Goal: Task Accomplishment & Management: Manage account settings

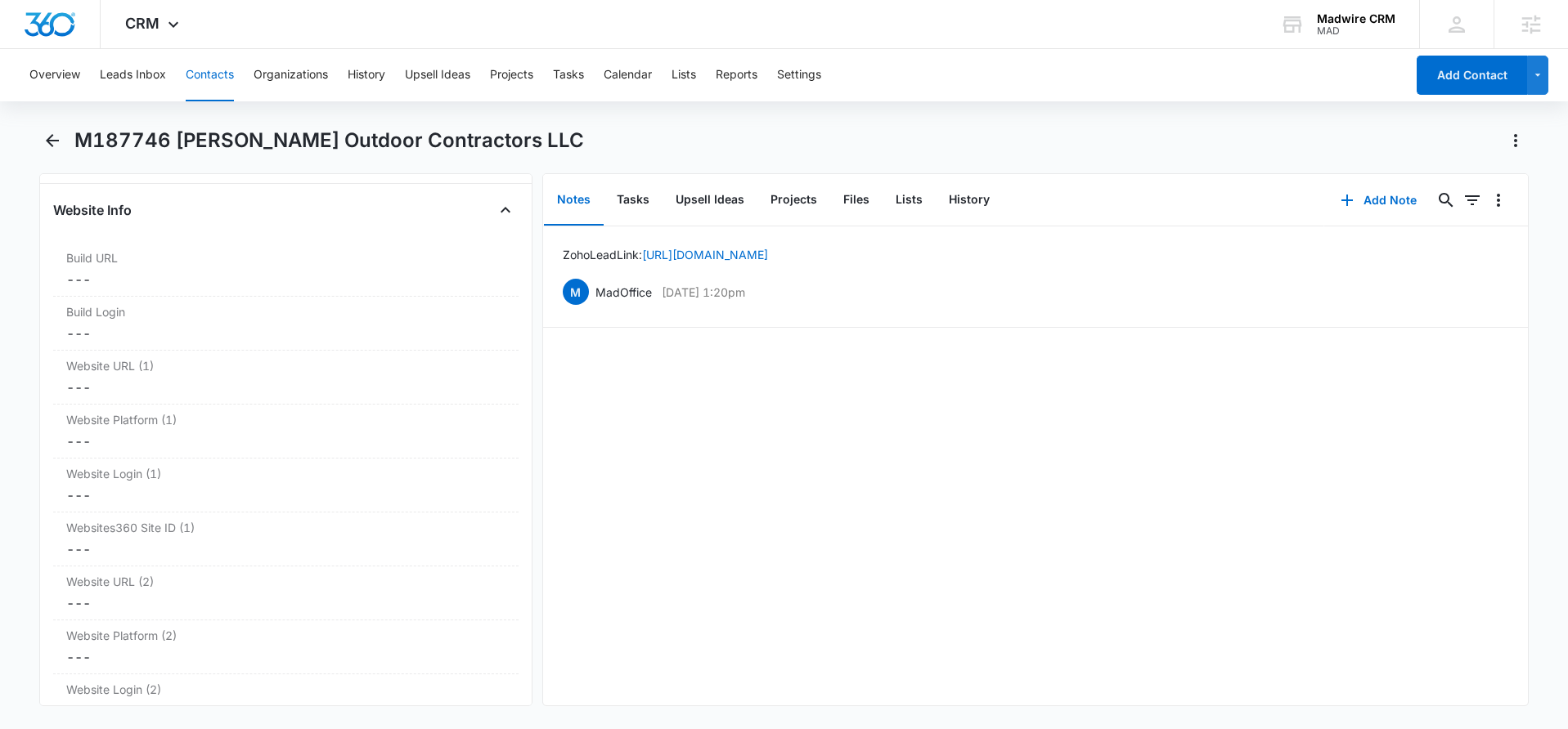
scroll to position [5449, 0]
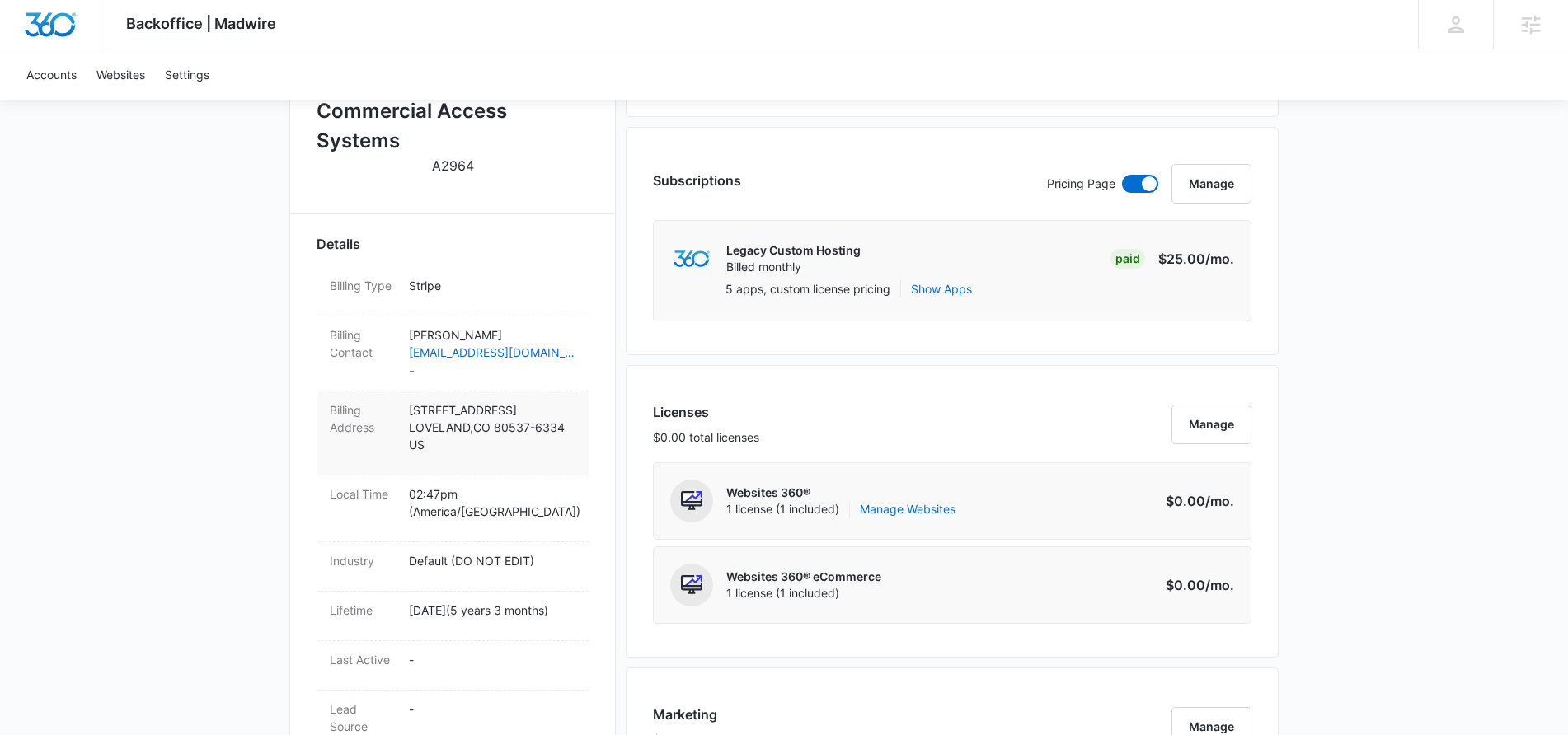
scroll to position [390, 0]
click at [499, 419] on p "1351 S GARFIELD AVE LOVELAND , CO 80537-6334 US" at bounding box center [492, 427] width 167 height 52
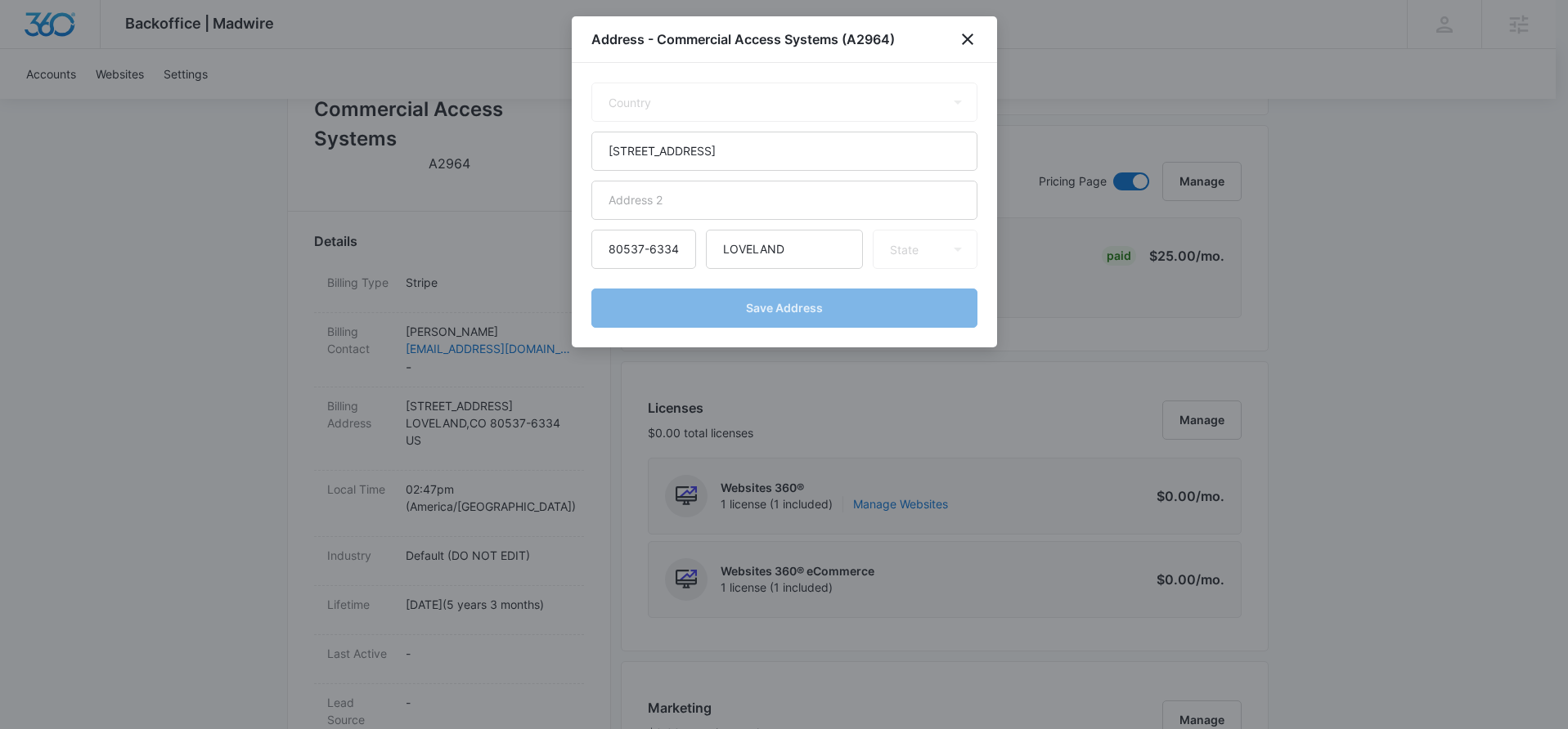
select select "US"
select select "CO"
drag, startPoint x: 733, startPoint y: 148, endPoint x: 583, endPoint y: 150, distance: 150.0
click at [586, 150] on div "Country Afghanistan Åland Islands Albania Algeria American Samoa Andorra Angola…" at bounding box center [784, 205] width 425 height 285
paste input "83 E 71st Street"
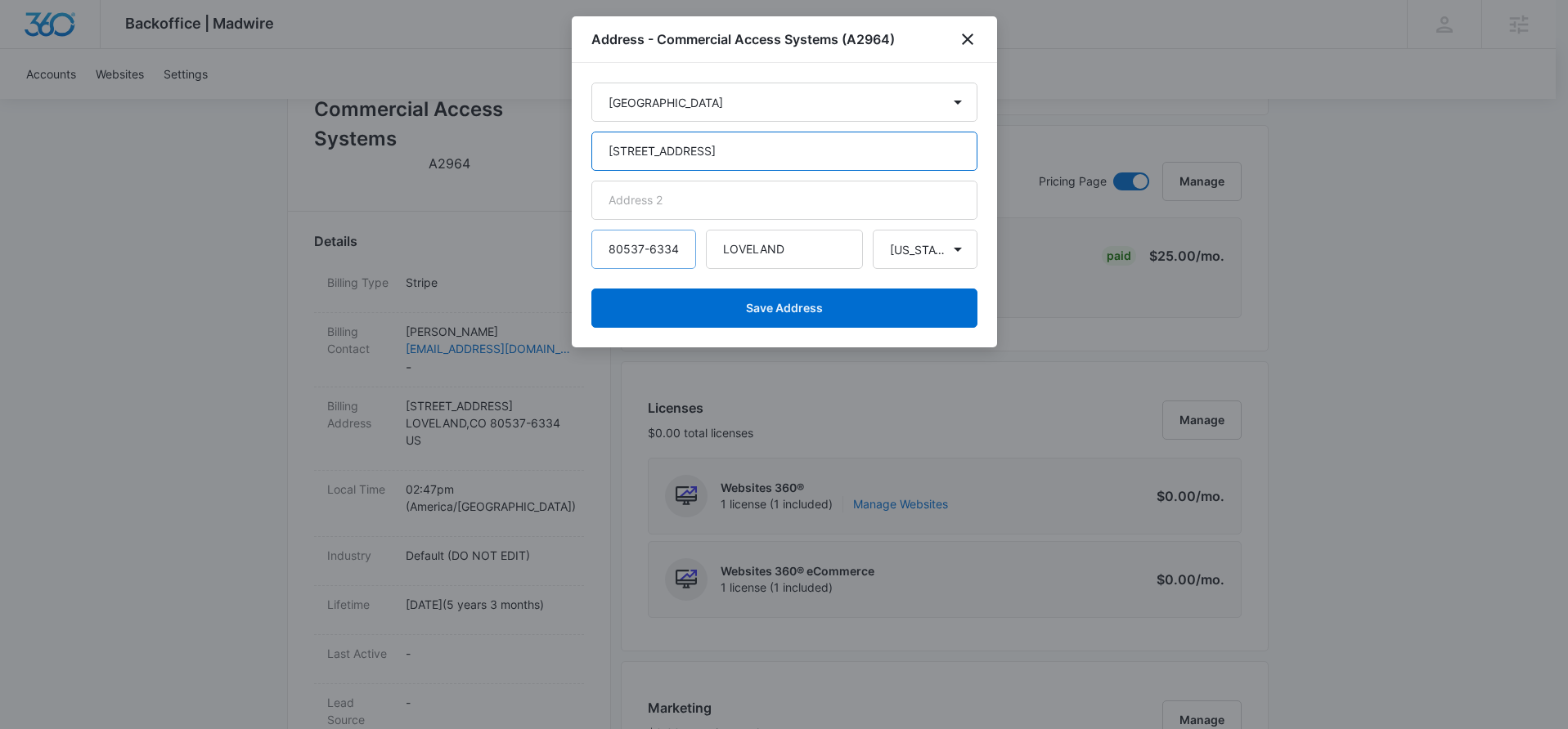
type input "183 E 71st Street"
click at [686, 250] on input "80537-6334" at bounding box center [644, 249] width 104 height 39
click at [680, 255] on input "80537-6334" at bounding box center [644, 249] width 104 height 39
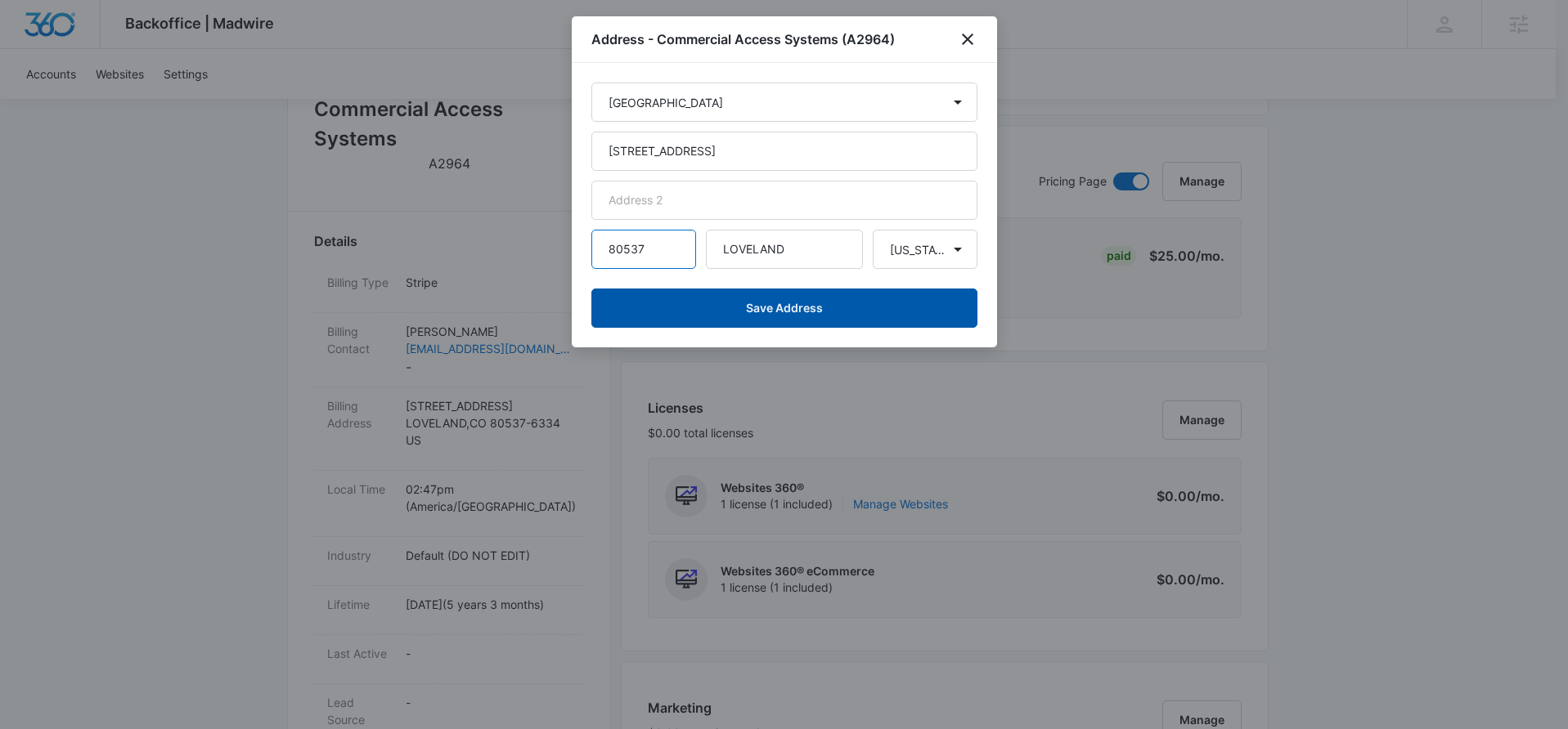
type input "80537"
click at [767, 309] on button "Save Address" at bounding box center [784, 308] width 386 height 39
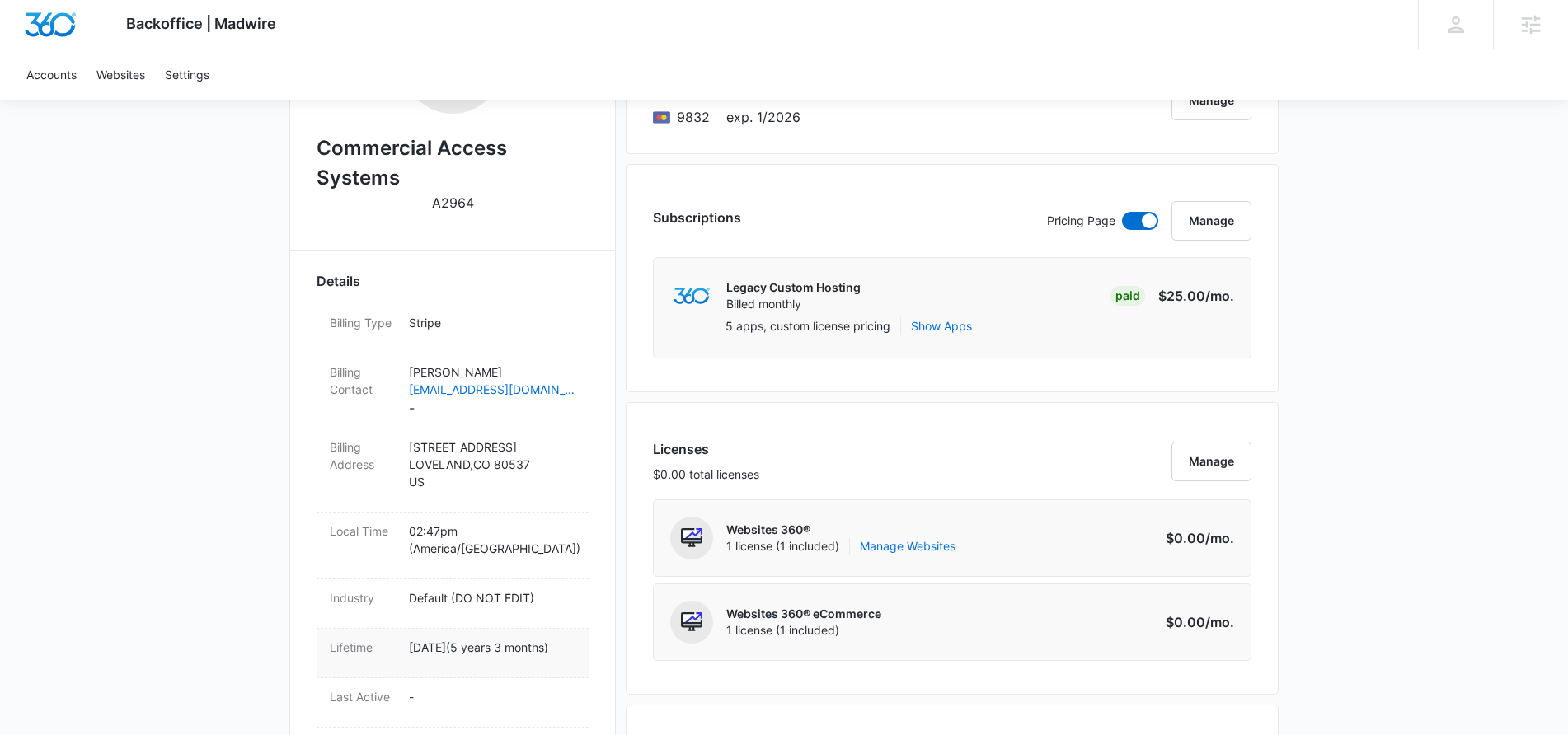
scroll to position [717, 0]
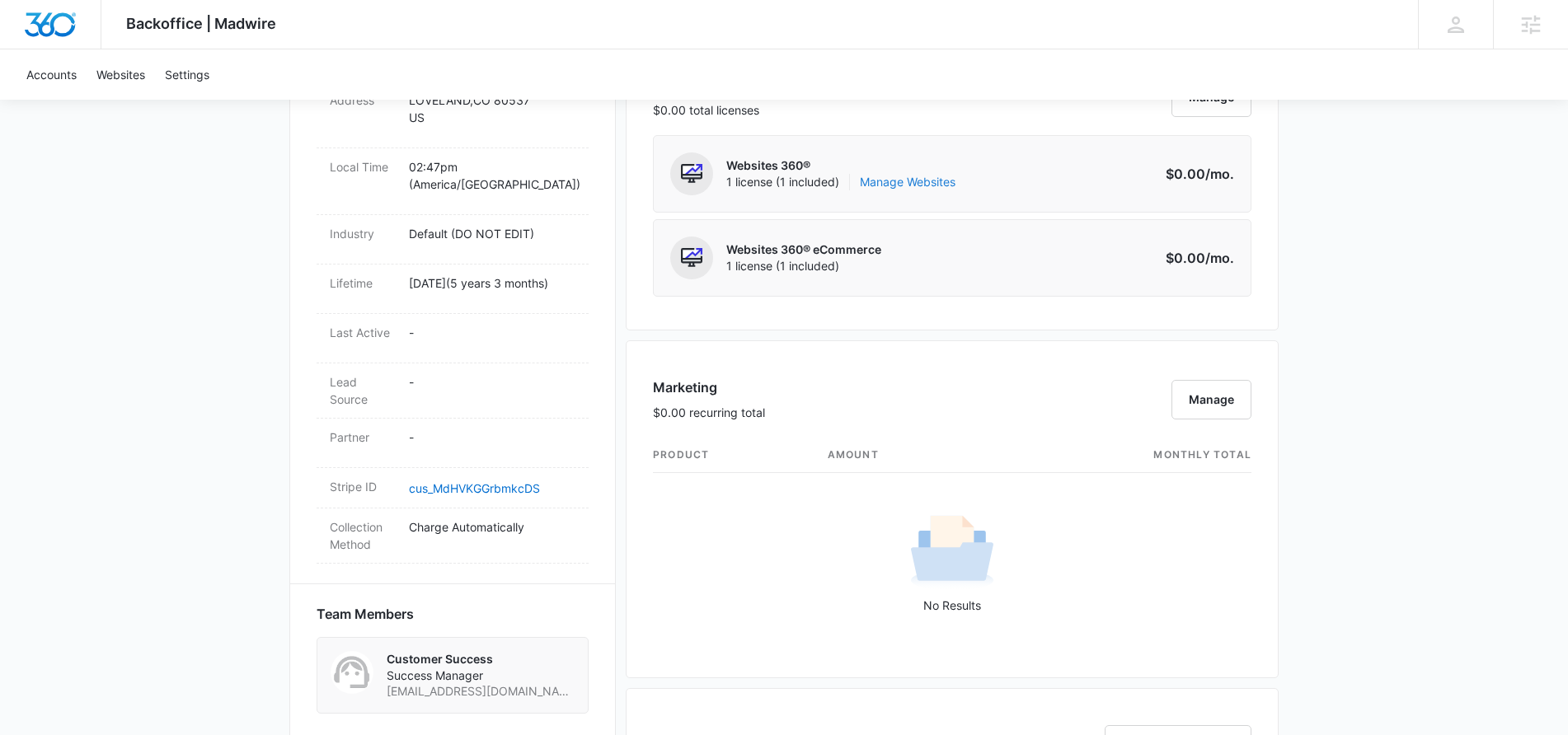
click at [896, 184] on link "Manage Websites" at bounding box center [907, 182] width 96 height 16
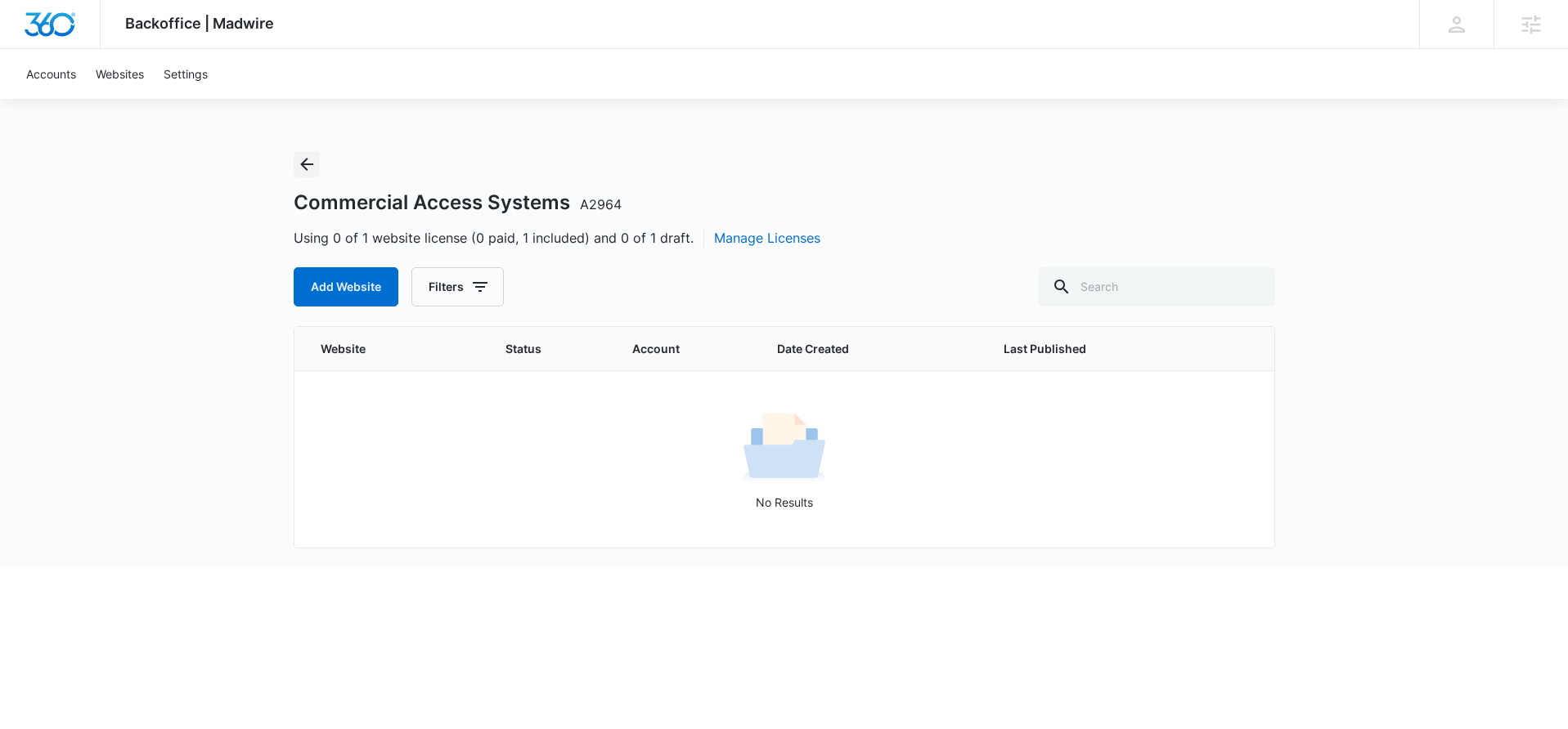
click at [311, 168] on icon "Back" at bounding box center [307, 164] width 20 height 20
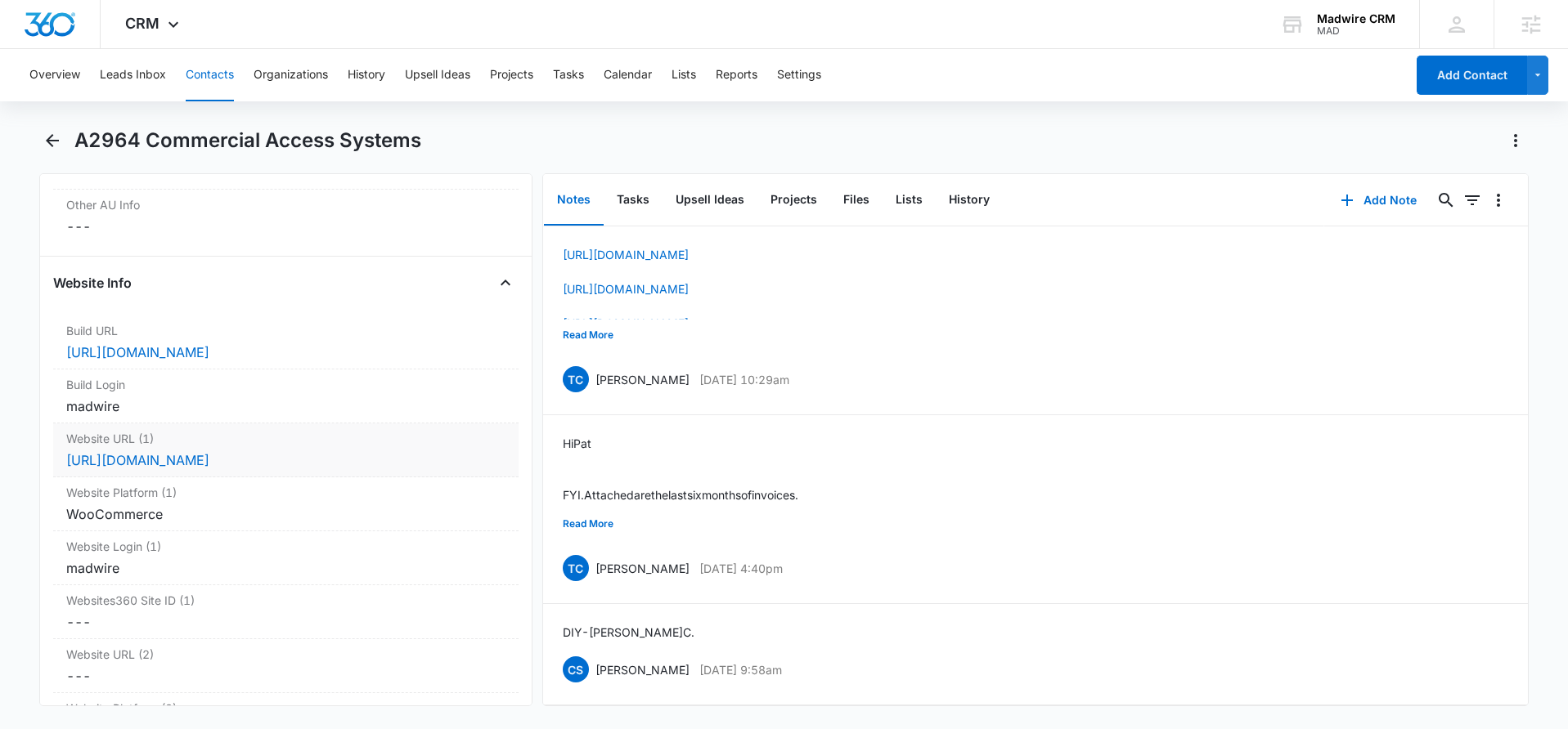
scroll to position [6105, 0]
click at [250, 567] on div "madwire" at bounding box center [286, 567] width 439 height 20
click at [460, 652] on icon "Show" at bounding box center [468, 653] width 18 height 12
